Goal: Task Accomplishment & Management: Manage account settings

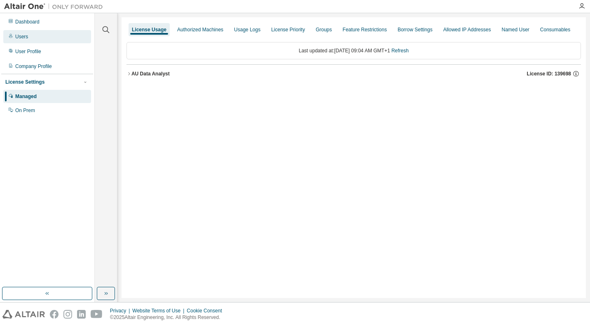
click at [18, 34] on div "Users" at bounding box center [21, 36] width 13 height 7
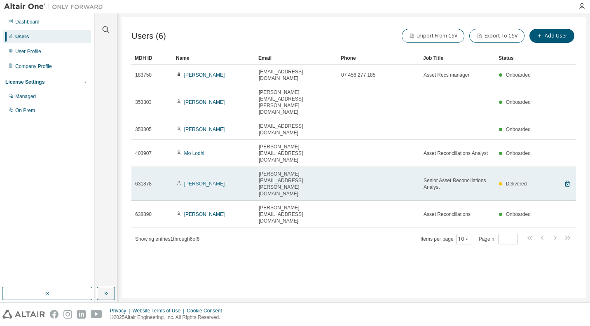
click at [204, 181] on link "Diane mack" at bounding box center [204, 184] width 41 height 6
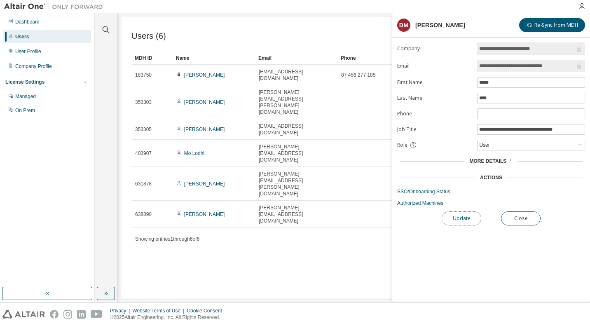
click at [456, 221] on button "Update" at bounding box center [462, 218] width 40 height 14
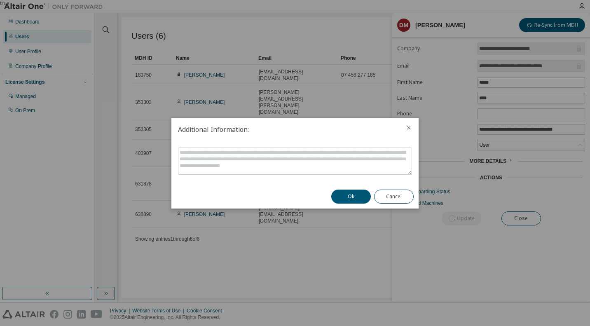
click at [409, 126] on icon "close" at bounding box center [408, 127] width 7 height 7
click at [392, 196] on button "Cancel" at bounding box center [394, 196] width 40 height 14
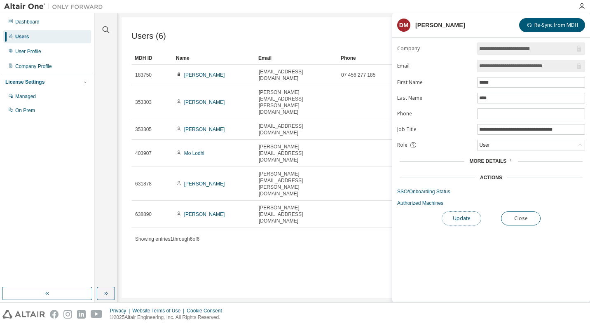
click at [461, 219] on button "Update" at bounding box center [462, 218] width 40 height 14
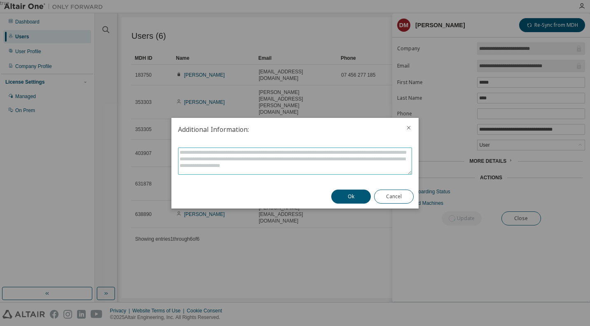
click at [328, 164] on textarea at bounding box center [294, 161] width 233 height 26
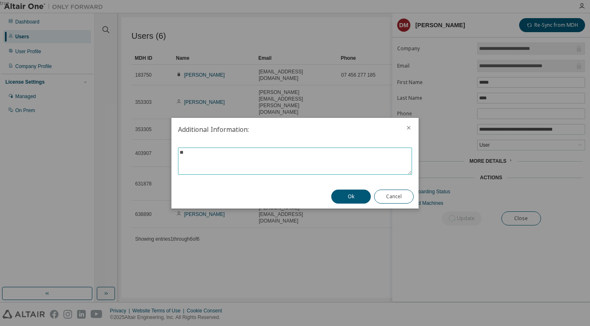
type textarea "*"
type textarea "******"
click at [348, 201] on button "Ok" at bounding box center [351, 196] width 40 height 14
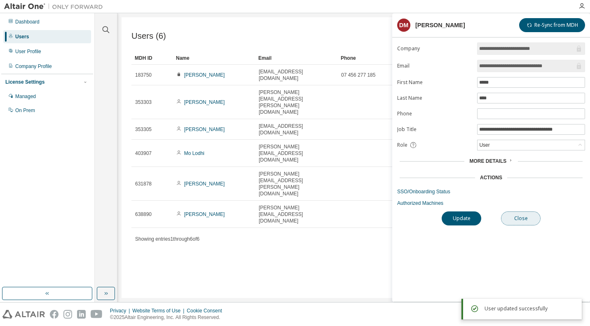
click at [519, 217] on button "Close" at bounding box center [521, 218] width 40 height 14
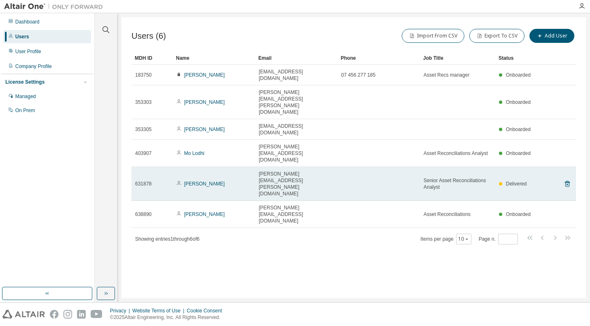
click at [504, 180] on div "Delivered" at bounding box center [513, 183] width 28 height 7
click at [465, 177] on span "Senior Asset Reconciliations Analyst" at bounding box center [457, 183] width 68 height 13
click at [199, 181] on link "Diane mack" at bounding box center [204, 184] width 41 height 6
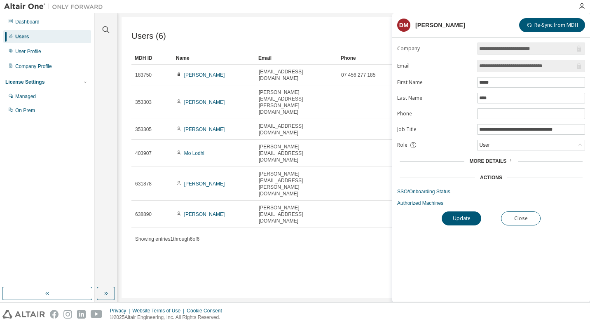
click at [497, 158] on span "More Details" at bounding box center [487, 161] width 37 height 6
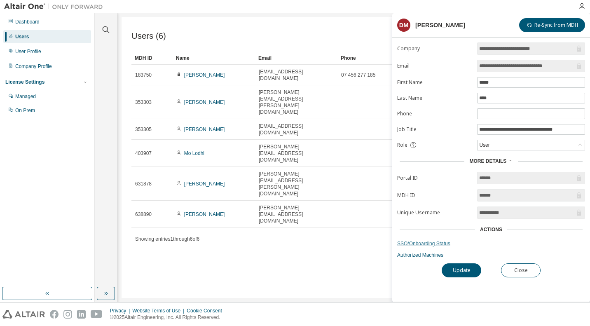
click at [413, 241] on link "SSO/Onboarding Status" at bounding box center [491, 243] width 188 height 7
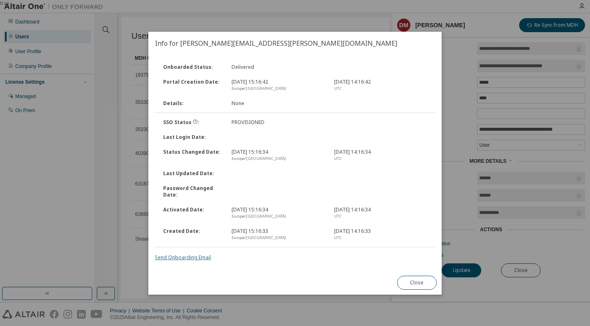
click at [184, 255] on link "Send Onboarding Email" at bounding box center [183, 257] width 56 height 7
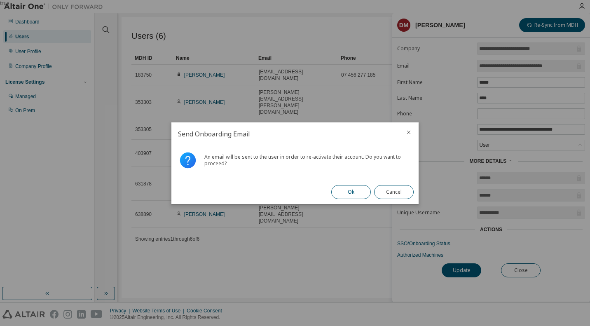
click at [350, 187] on button "Ok" at bounding box center [351, 192] width 40 height 14
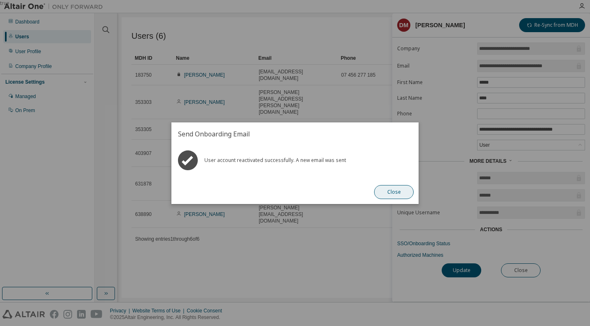
click at [389, 194] on button "Close" at bounding box center [394, 192] width 40 height 14
